Goal: Transaction & Acquisition: Purchase product/service

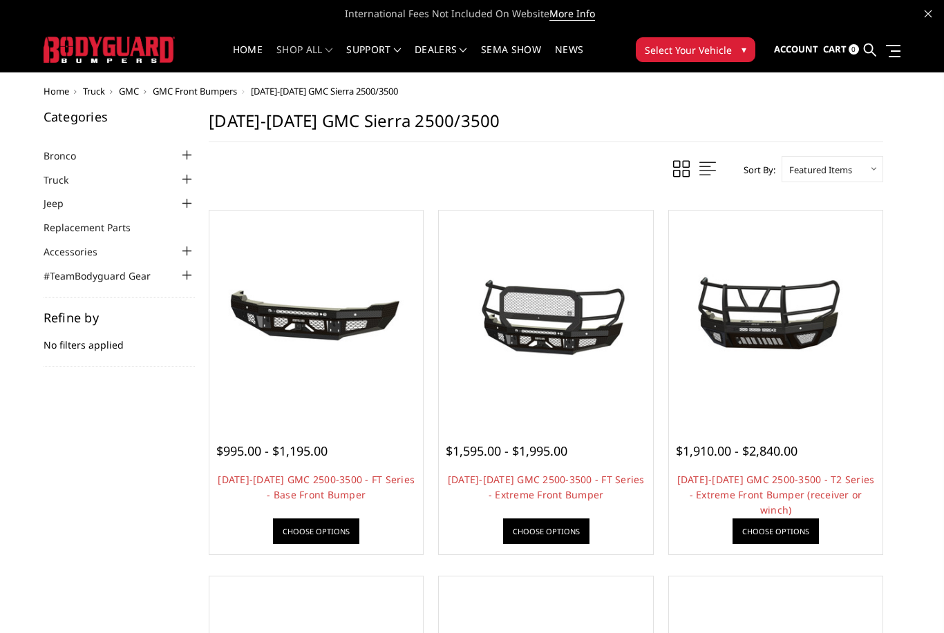
click at [567, 457] on span "$1,595.00 - $1,995.00" at bounding box center [507, 451] width 122 height 17
click at [553, 533] on link "Choose Options" at bounding box center [546, 532] width 86 height 26
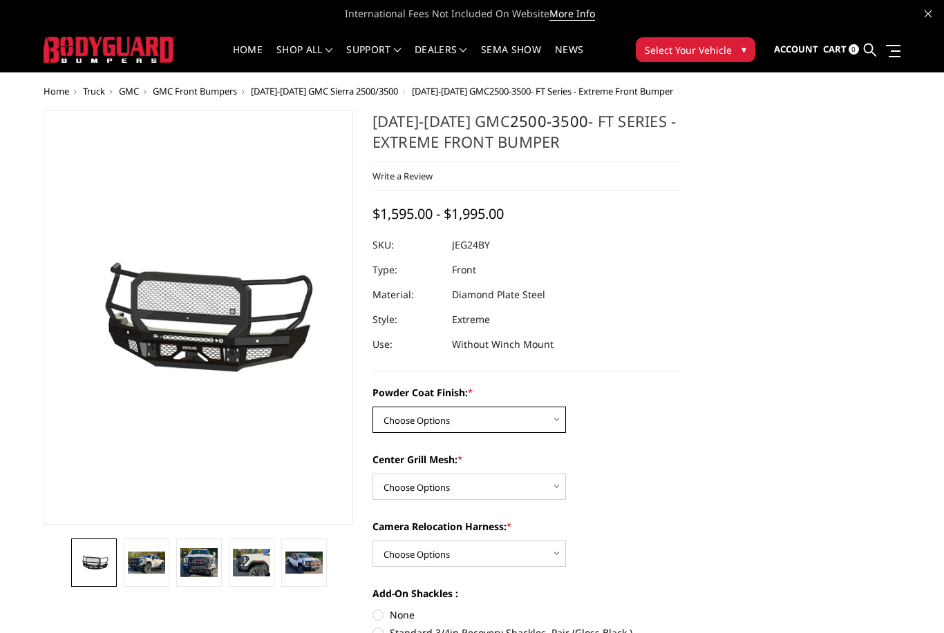
click at [565, 417] on select "Choose Options Bare Metal Gloss Black Powder Coat Textured Black Powder Coat" at bounding box center [468, 420] width 193 height 26
select select "3286"
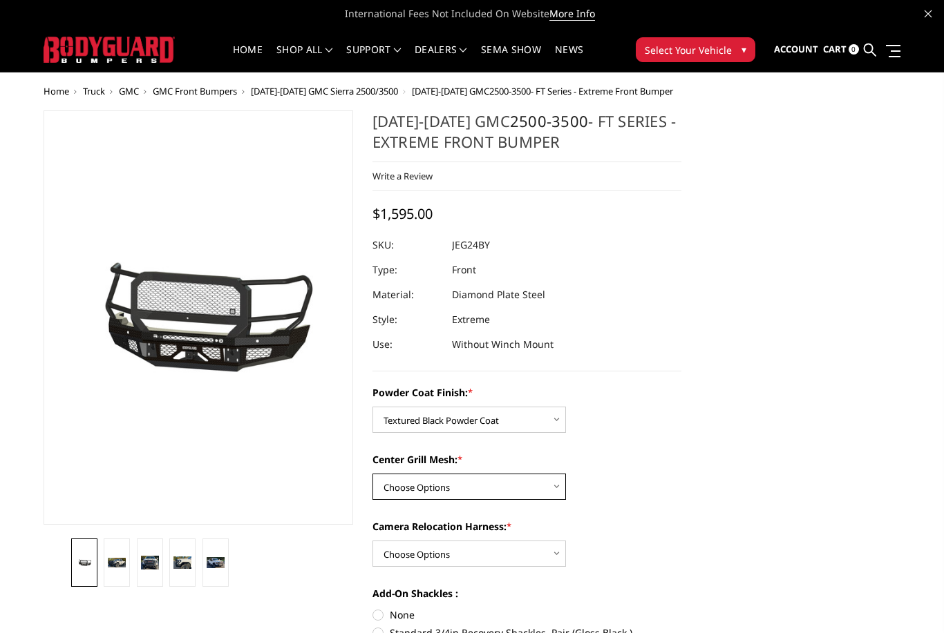
click at [547, 488] on select "Choose Options WITH Expanded Metal in Center Grill WITHOUT Expanded Metal in Ce…" at bounding box center [468, 487] width 193 height 26
select select "3287"
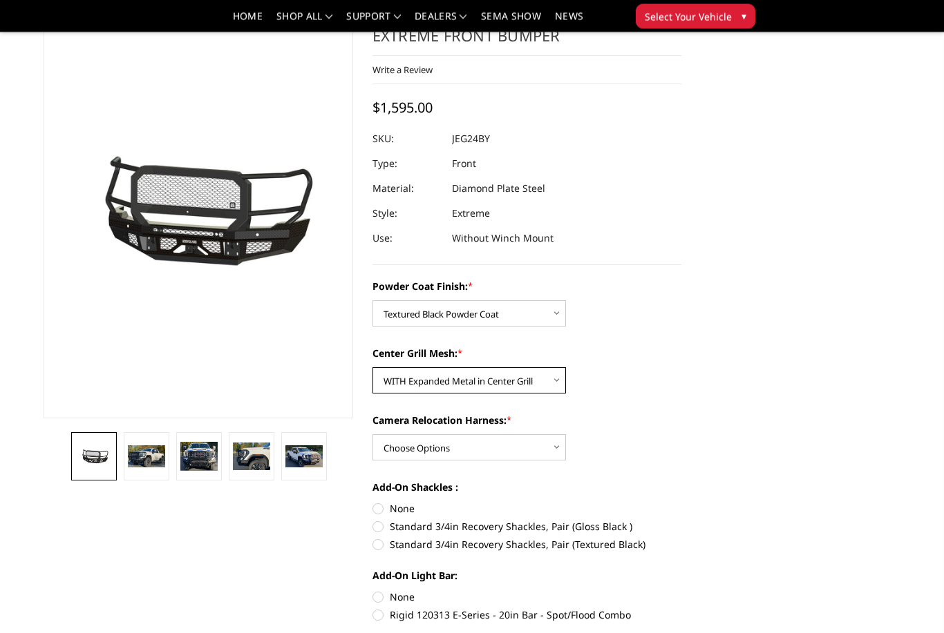
scroll to position [64, 0]
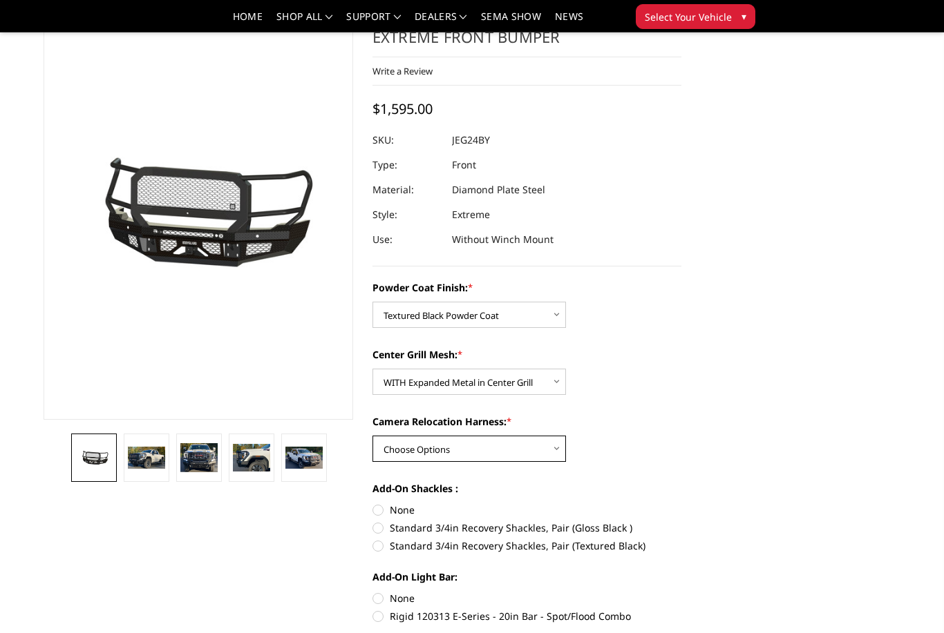
click at [555, 452] on select "Choose Options WITH Camera Relocation Harness WITHOUT Camera Relocation Harness" at bounding box center [468, 449] width 193 height 26
select select "3289"
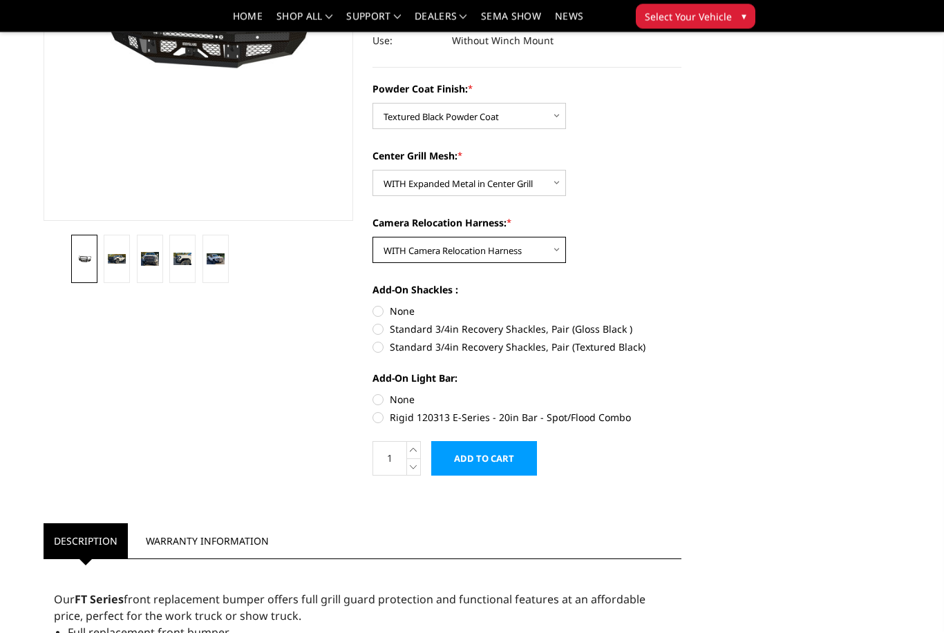
scroll to position [263, 0]
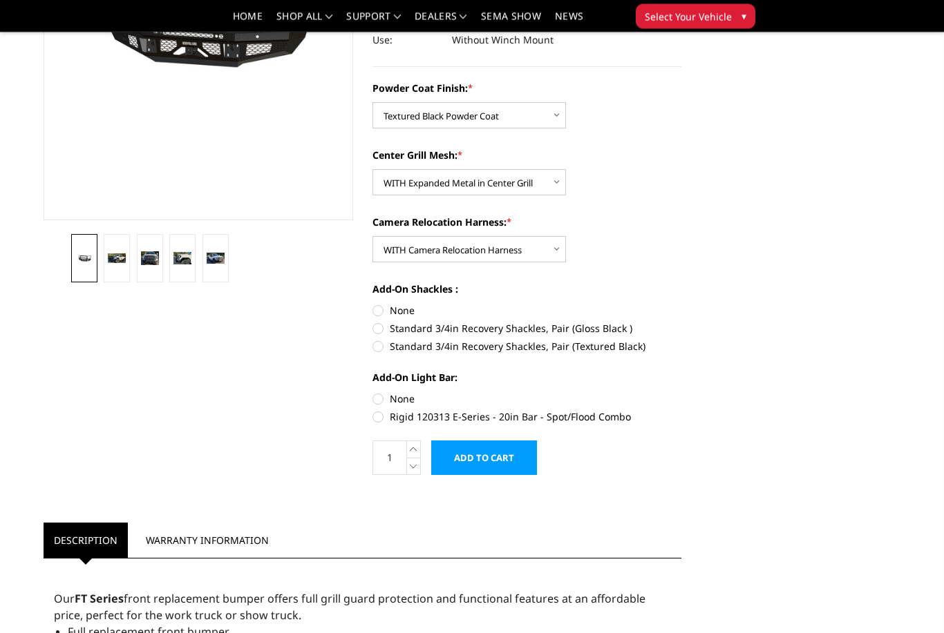
click at [381, 397] on label "None" at bounding box center [526, 399] width 309 height 15
click at [373, 393] on input "None" at bounding box center [372, 392] width 1 height 1
radio input "true"
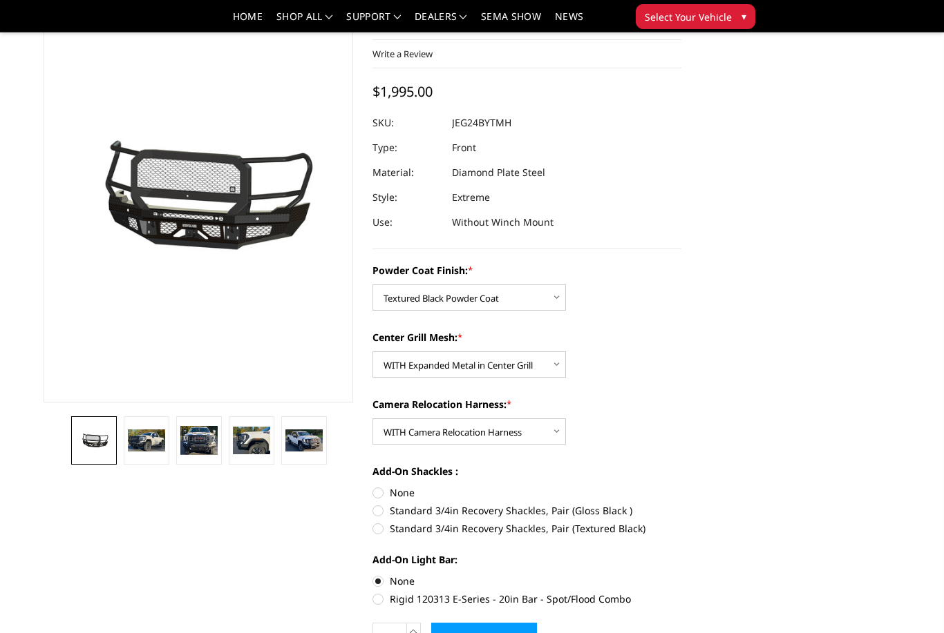
scroll to position [0, 0]
